Goal: Check status: Check status

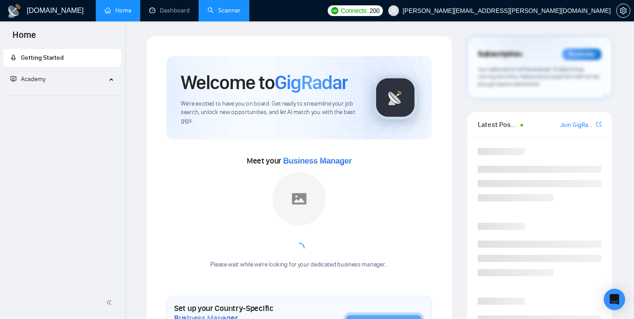
click at [226, 12] on link "Scanner" at bounding box center [223, 11] width 33 height 8
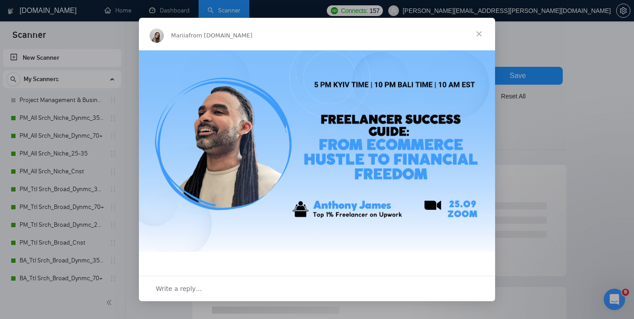
click at [477, 34] on span "Close" at bounding box center [479, 34] width 32 height 32
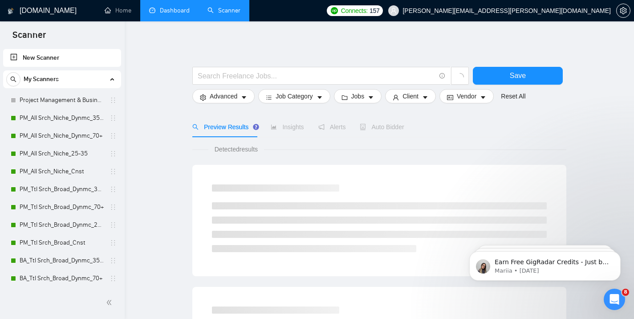
click at [164, 8] on link "Dashboard" at bounding box center [169, 11] width 41 height 8
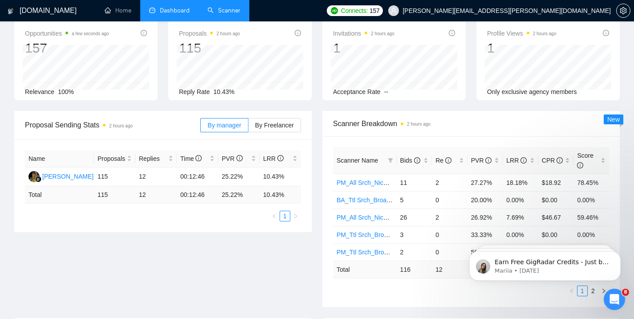
scroll to position [1, 0]
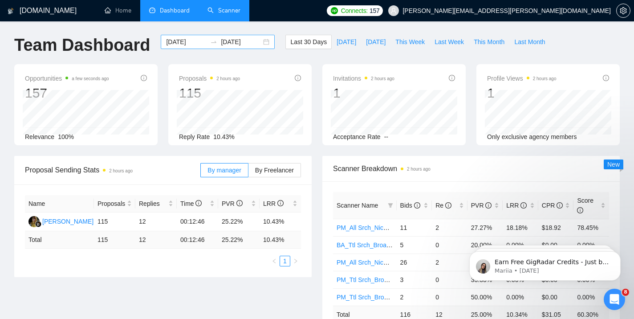
click at [184, 41] on input "[DATE]" at bounding box center [186, 42] width 41 height 10
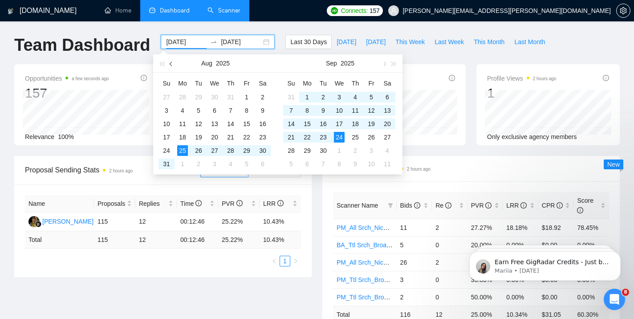
click at [173, 65] on button "button" at bounding box center [171, 63] width 10 height 18
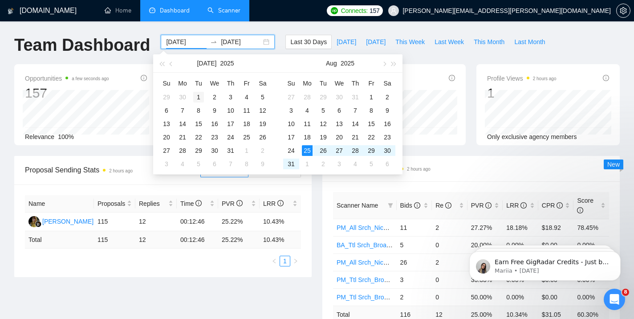
type input "[DATE]"
click at [197, 97] on div "1" at bounding box center [198, 97] width 11 height 11
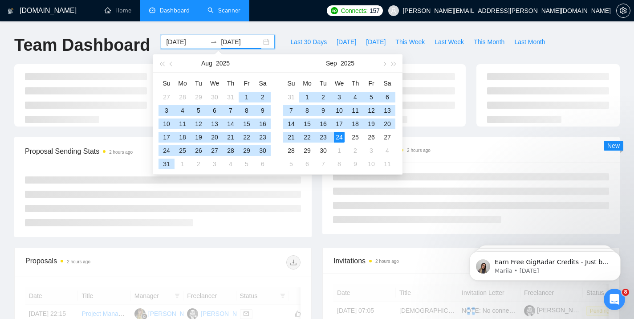
type input "[DATE]"
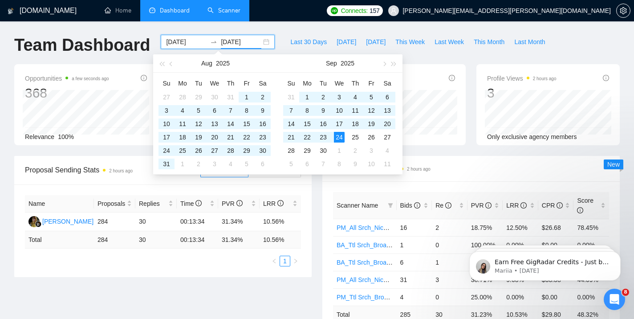
click at [315, 259] on div "Proposal Sending Stats 2 hours ago By manager By Freelancer Name Proposals Repl…" at bounding box center [163, 216] width 308 height 121
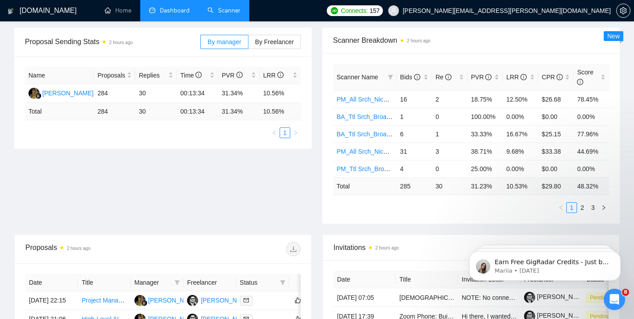
scroll to position [131, 0]
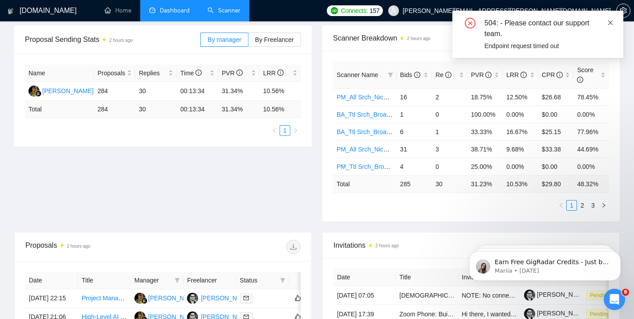
click at [610, 20] on icon "close" at bounding box center [610, 23] width 6 height 6
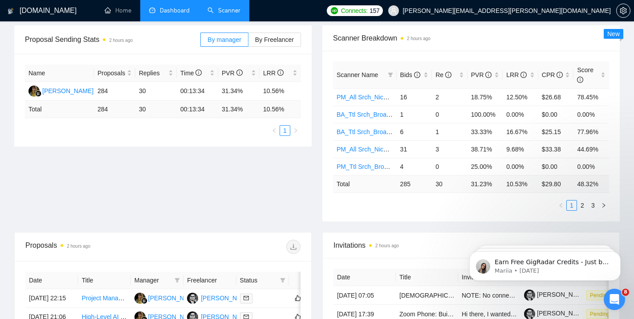
click at [251, 195] on div "Proposal Sending Stats 2 hours ago By manager By Freelancer Name Proposals Repl…" at bounding box center [317, 128] width 616 height 207
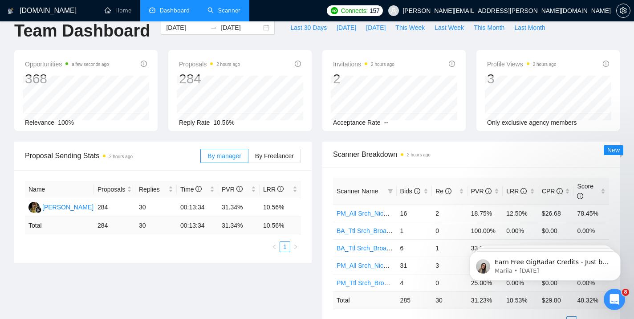
scroll to position [0, 0]
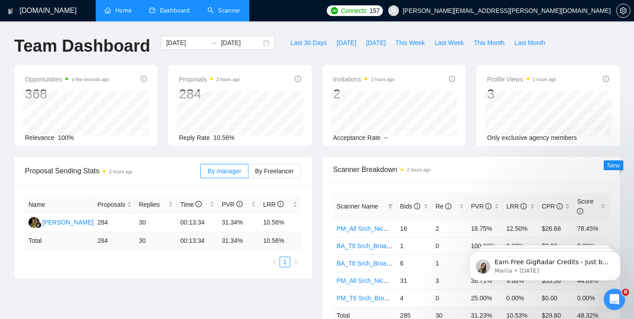
click at [127, 9] on link "Home" at bounding box center [118, 11] width 27 height 8
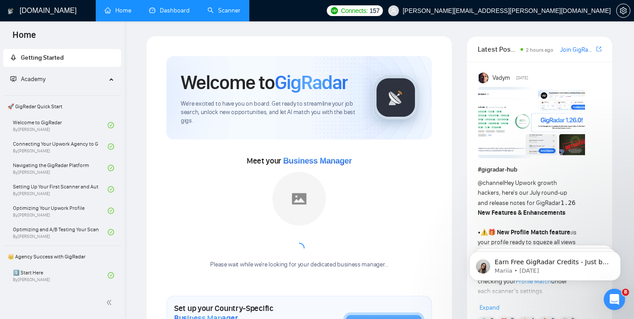
click at [171, 9] on link "Dashboard" at bounding box center [169, 11] width 41 height 8
